Goal: Find specific page/section: Find specific page/section

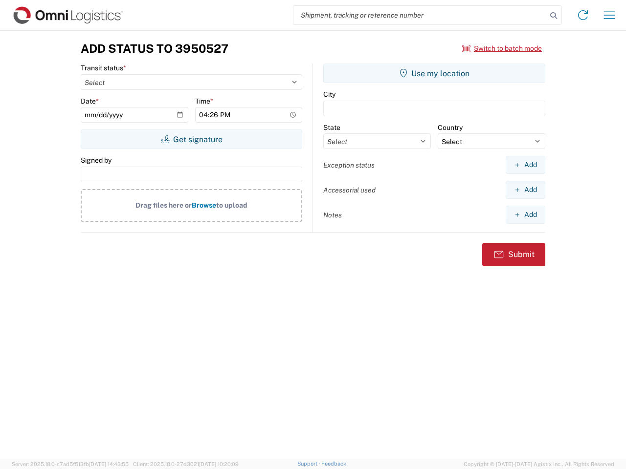
click at [420, 15] on input "search" at bounding box center [419, 15] width 253 height 19
click at [553, 16] on icon at bounding box center [554, 16] width 14 height 14
click at [583, 15] on icon at bounding box center [583, 15] width 16 height 16
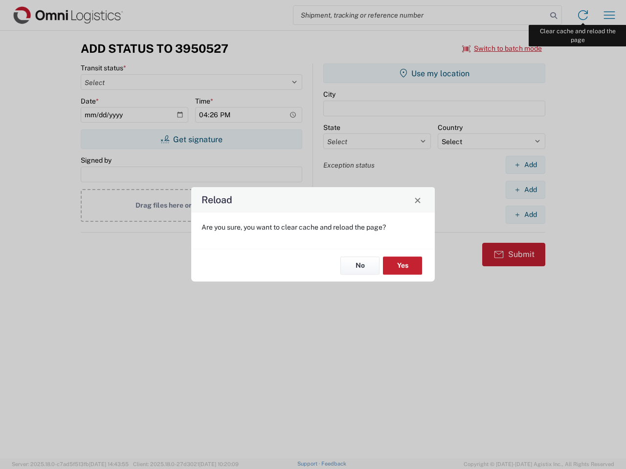
click at [609, 15] on div "Reload Are you sure, you want to clear cache and reload the page? No Yes" at bounding box center [313, 234] width 626 height 469
click at [502, 48] on div "Reload Are you sure, you want to clear cache and reload the page? No Yes" at bounding box center [313, 234] width 626 height 469
click at [191, 139] on div "Reload Are you sure, you want to clear cache and reload the page? No Yes" at bounding box center [313, 234] width 626 height 469
click at [434, 73] on div "Reload Are you sure, you want to clear cache and reload the page? No Yes" at bounding box center [313, 234] width 626 height 469
click at [525, 165] on div "Reload Are you sure, you want to clear cache and reload the page? No Yes" at bounding box center [313, 234] width 626 height 469
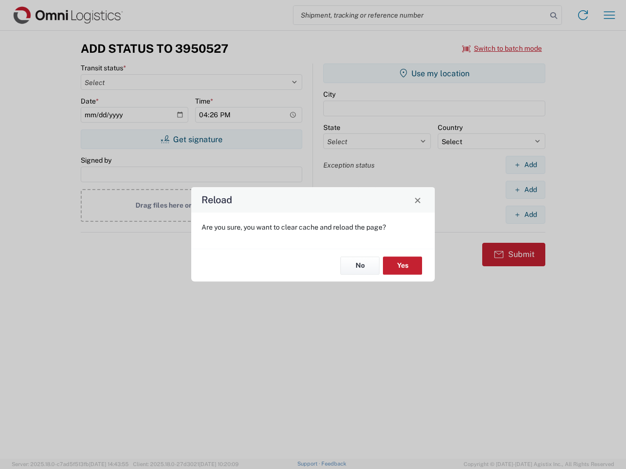
click at [525, 190] on div "Reload Are you sure, you want to clear cache and reload the page? No Yes" at bounding box center [313, 234] width 626 height 469
click at [525, 215] on div "Reload Are you sure, you want to clear cache and reload the page? No Yes" at bounding box center [313, 234] width 626 height 469
